Goal: Task Accomplishment & Management: Complete application form

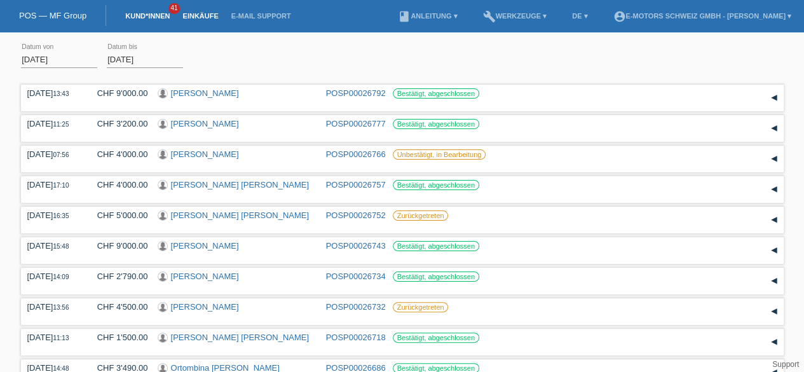
click at [164, 15] on link "Kund*innen" at bounding box center [147, 16] width 57 height 8
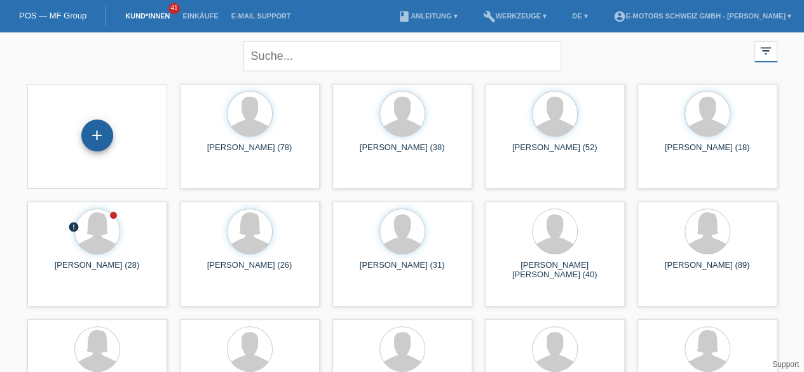
click at [106, 133] on div "+" at bounding box center [97, 135] width 32 height 32
